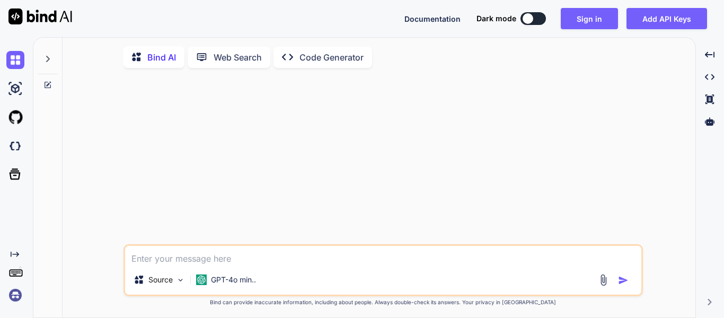
type textarea "x"
click at [187, 255] on textarea at bounding box center [383, 254] width 516 height 19
type textarea "h"
type textarea "x"
type textarea "hi"
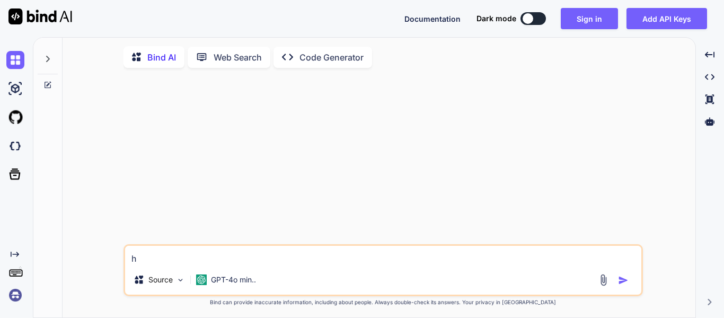
type textarea "x"
type textarea "hi @Override public ResponseEntity<?> employeesPFComparing(String companyName, …"
type textarea "x"
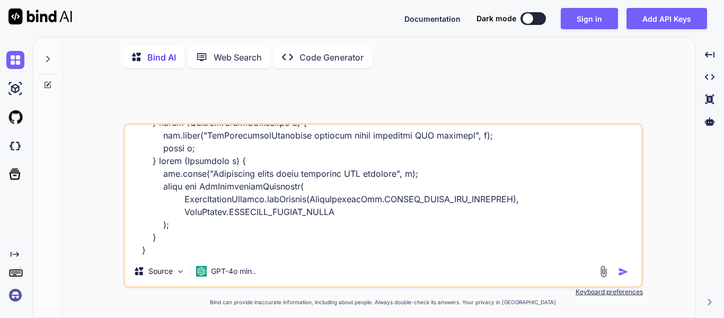
type textarea "hi @Override public ResponseEntity<?> employeesPFComparing(String companyName, …"
click at [625, 274] on img "button" at bounding box center [623, 271] width 11 height 11
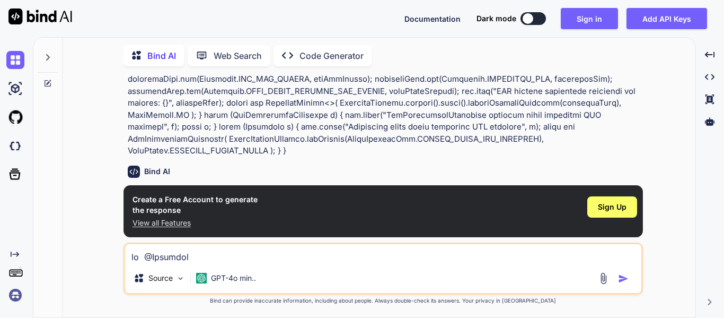
scroll to position [837, 0]
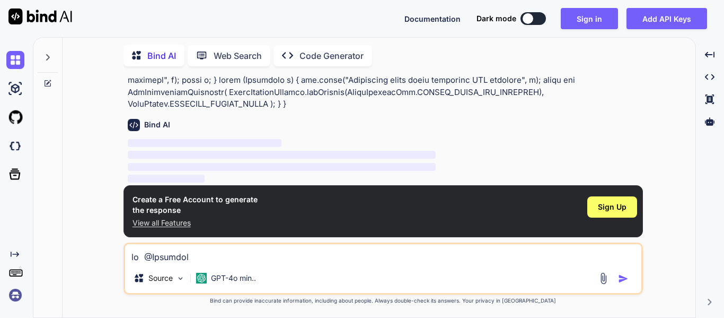
click at [408, 169] on span "‌" at bounding box center [282, 167] width 308 height 8
click at [120, 129] on div "You Bind AI ‌ ‌ ‌ ‌ Create a Free Account to generate the response View all Fea…" at bounding box center [383, 196] width 625 height 242
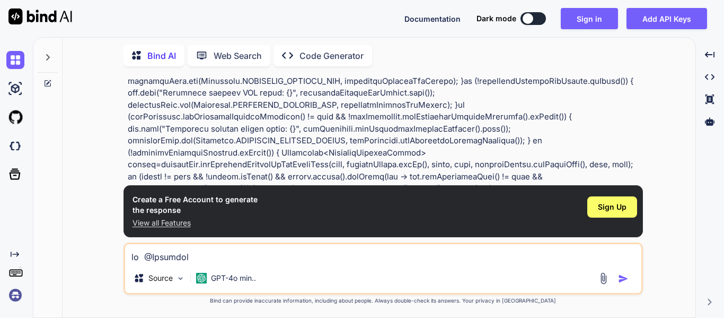
scroll to position [0, 0]
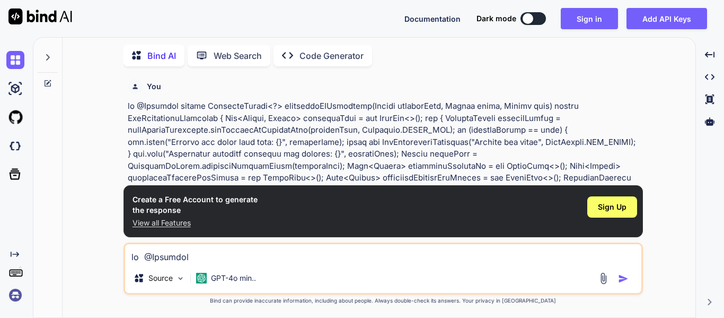
click at [46, 65] on div at bounding box center [48, 54] width 20 height 37
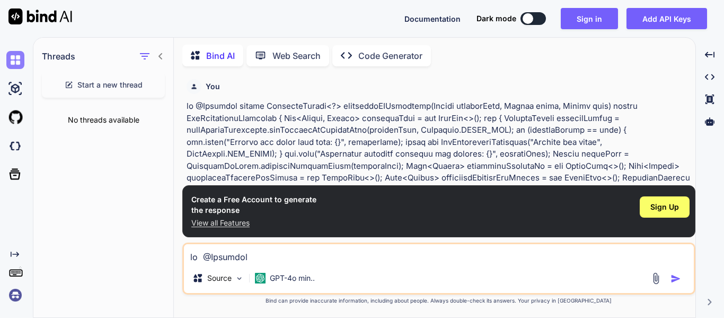
click at [15, 66] on img at bounding box center [15, 60] width 18 height 18
type textarea "x"
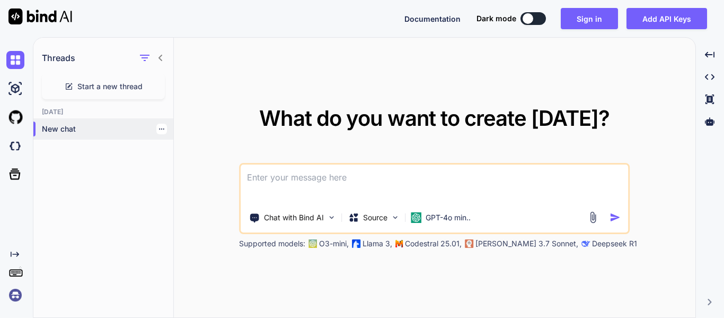
click at [47, 130] on p "New chat" at bounding box center [107, 129] width 131 height 11
